Goal: Task Accomplishment & Management: Manage account settings

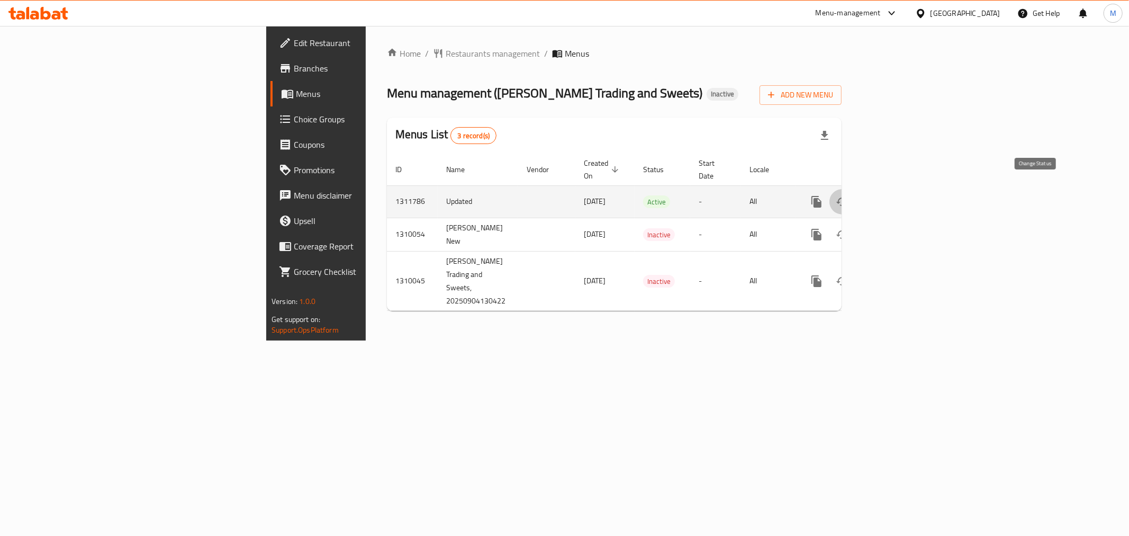
click at [849, 195] on icon "enhanced table" at bounding box center [842, 201] width 13 height 13
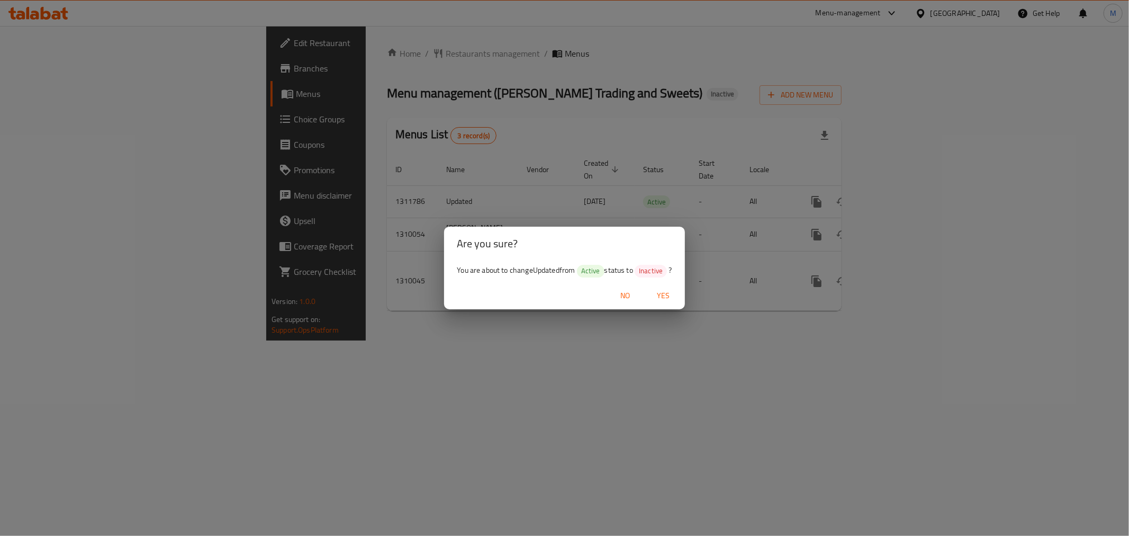
click at [670, 290] on span "Yes" at bounding box center [663, 295] width 25 height 13
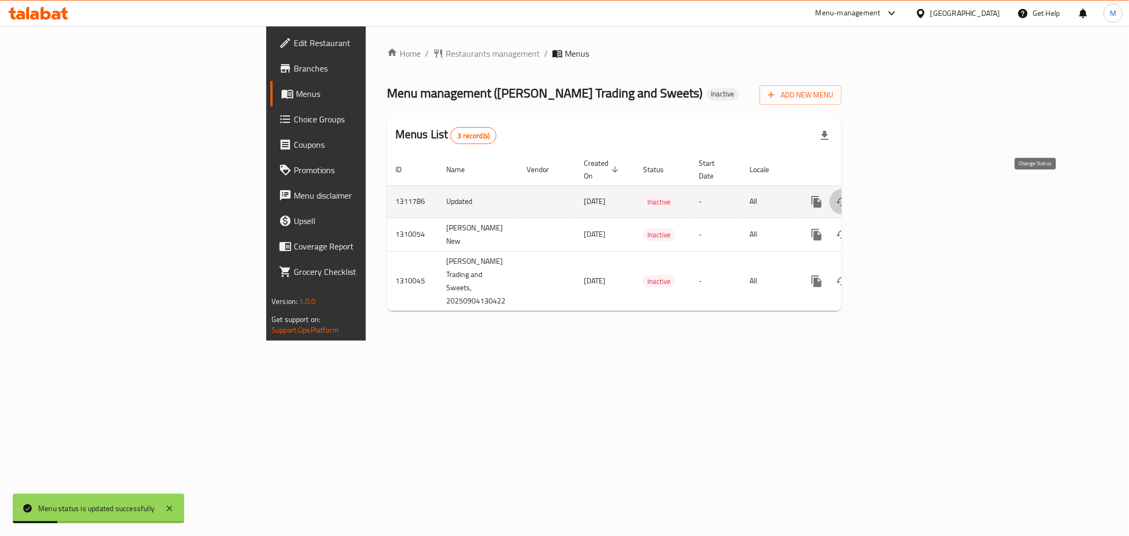
click at [848, 197] on icon "enhanced table" at bounding box center [842, 201] width 12 height 8
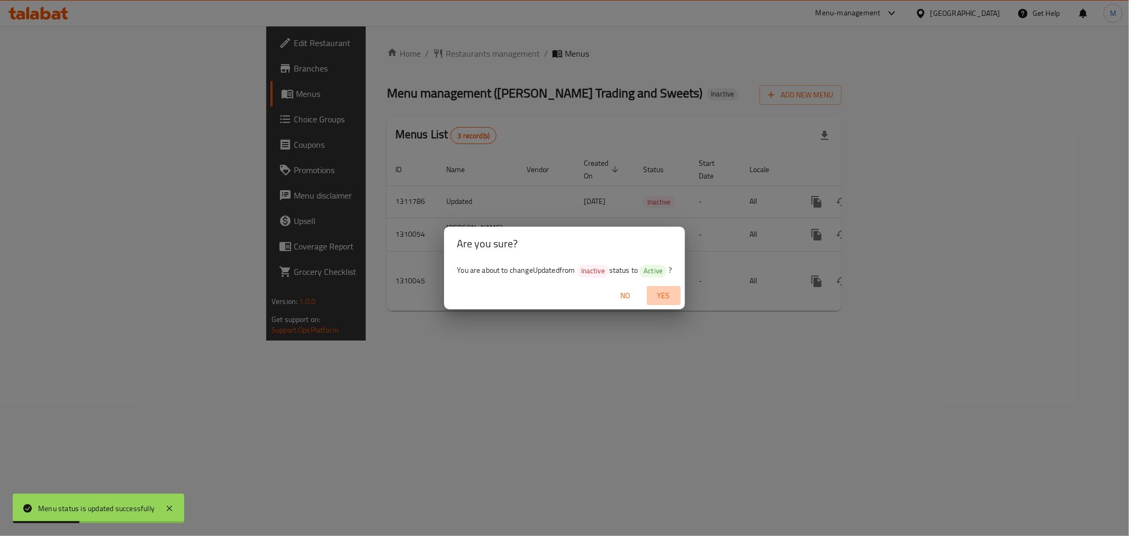
click at [668, 292] on span "Yes" at bounding box center [663, 295] width 25 height 13
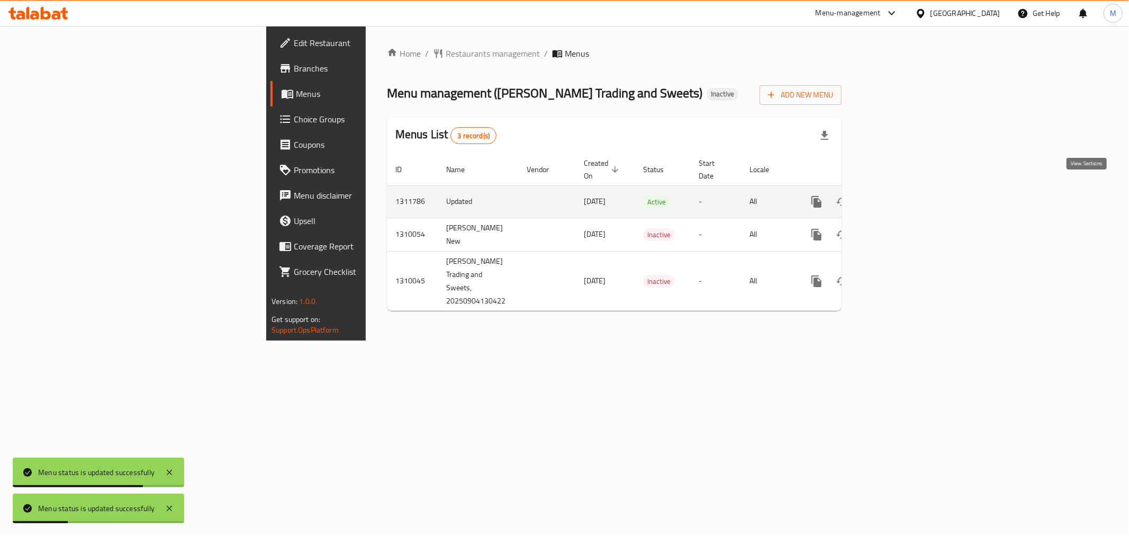
click at [899, 195] on icon "enhanced table" at bounding box center [893, 201] width 13 height 13
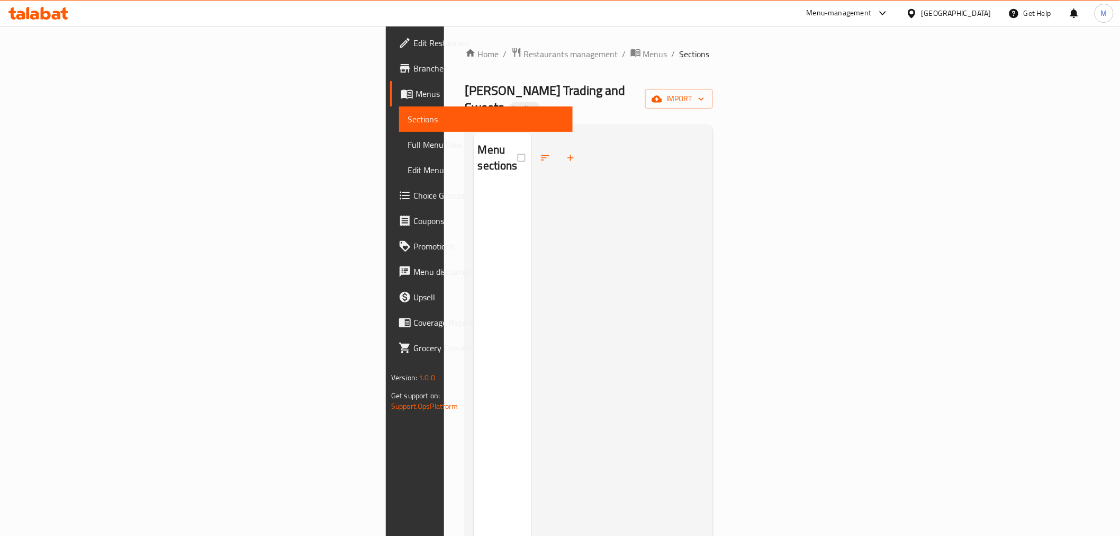
click at [531, 210] on div at bounding box center [617, 401] width 173 height 536
